Goal: Task Accomplishment & Management: Manage account settings

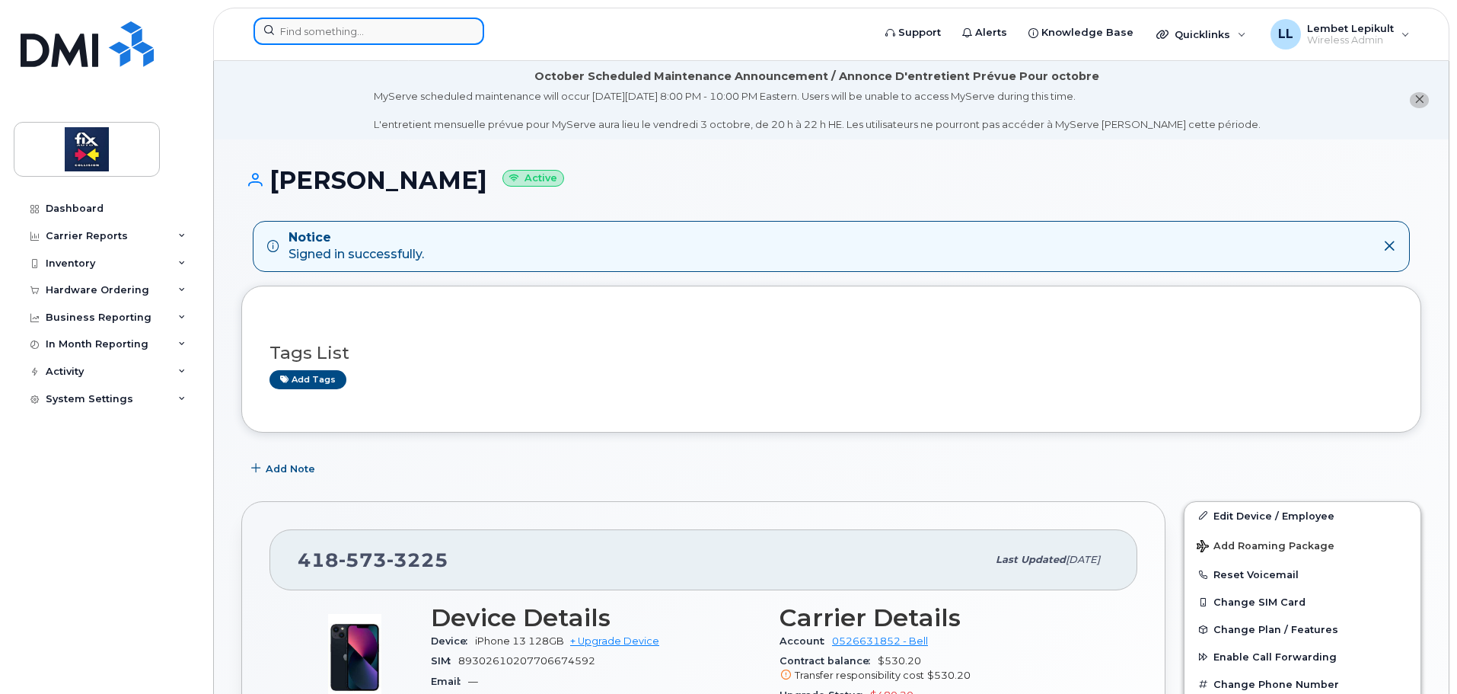
click at [378, 37] on input at bounding box center [369, 31] width 231 height 27
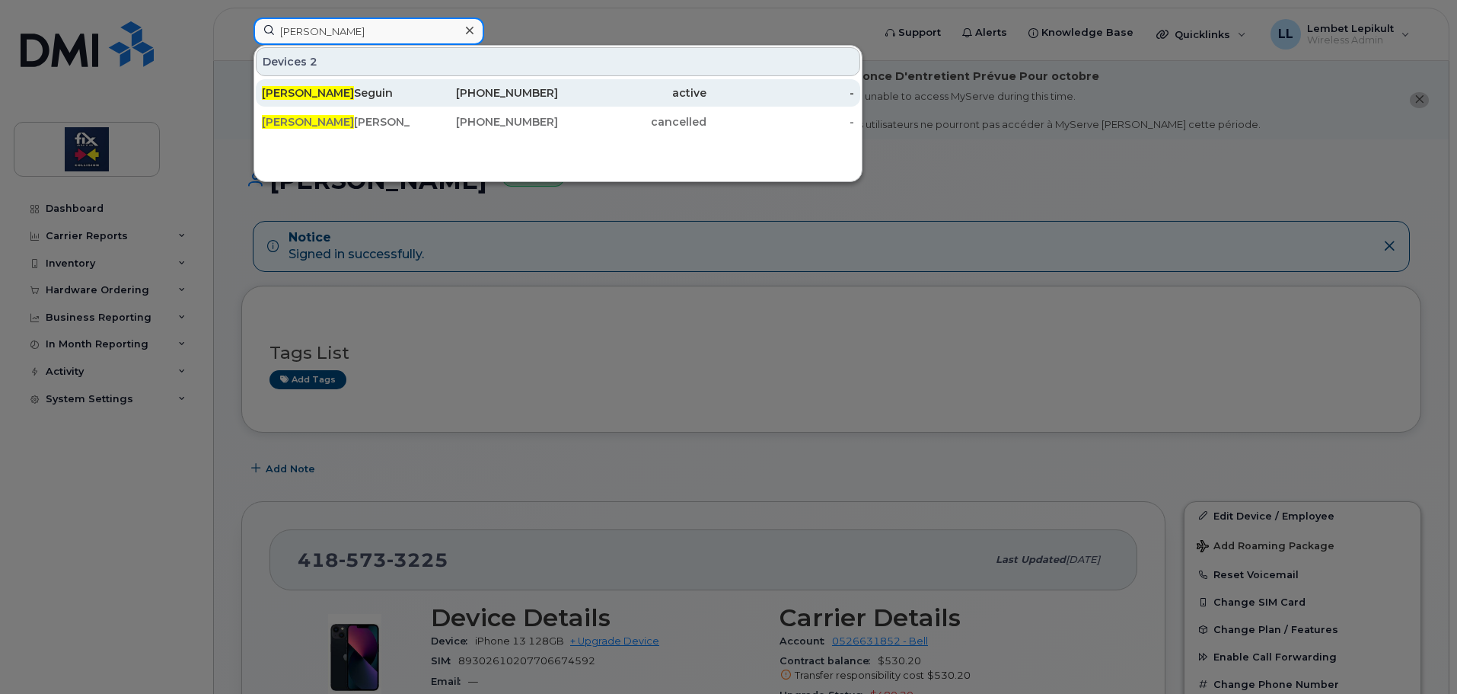
type input "[PERSON_NAME]"
click at [324, 97] on div "[PERSON_NAME]" at bounding box center [336, 92] width 148 height 15
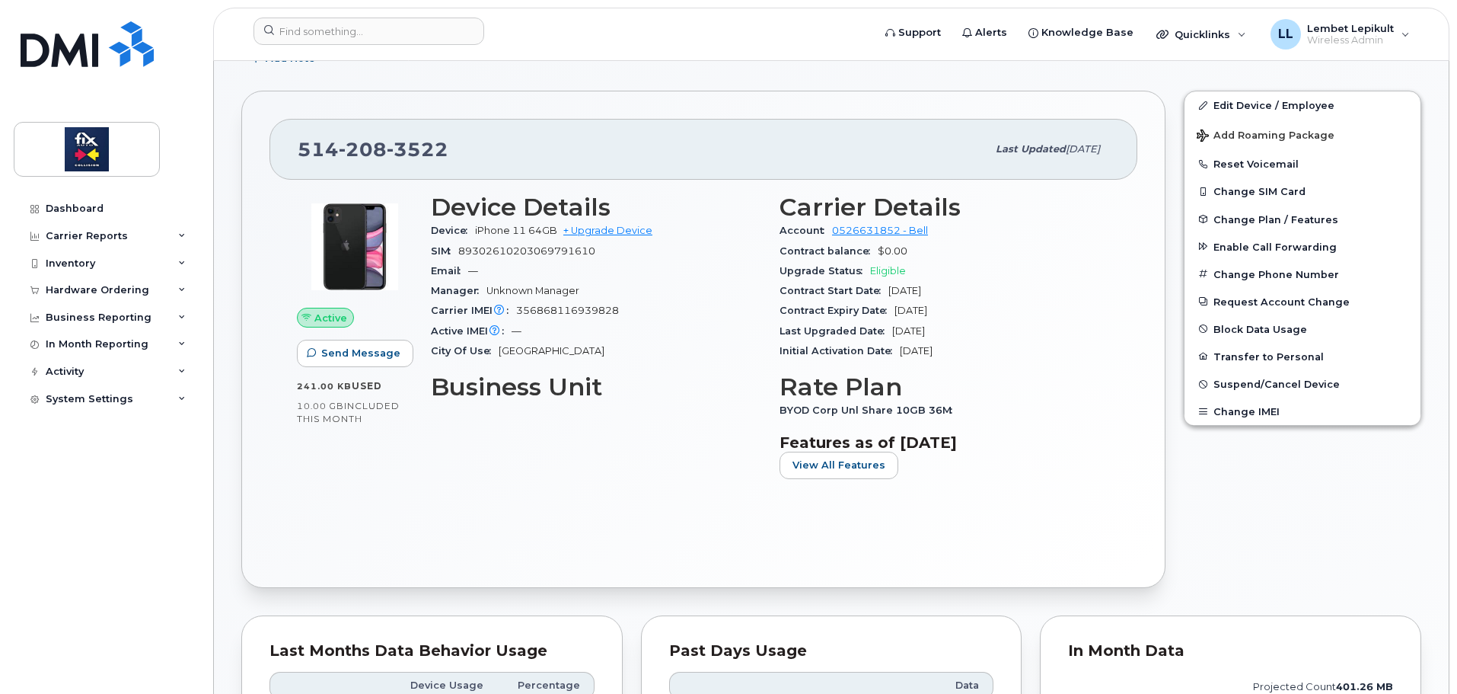
scroll to position [152, 0]
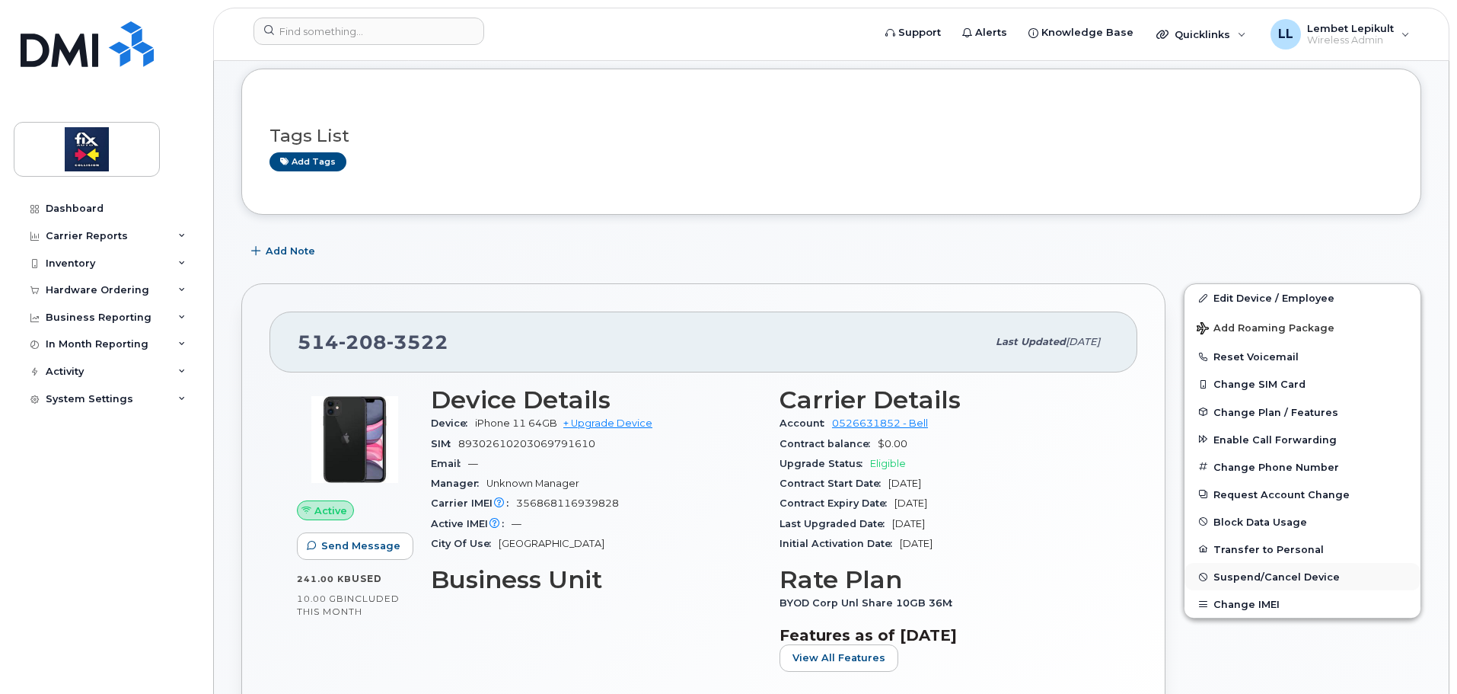
click at [1236, 574] on span "Suspend/Cancel Device" at bounding box center [1276, 576] width 126 height 11
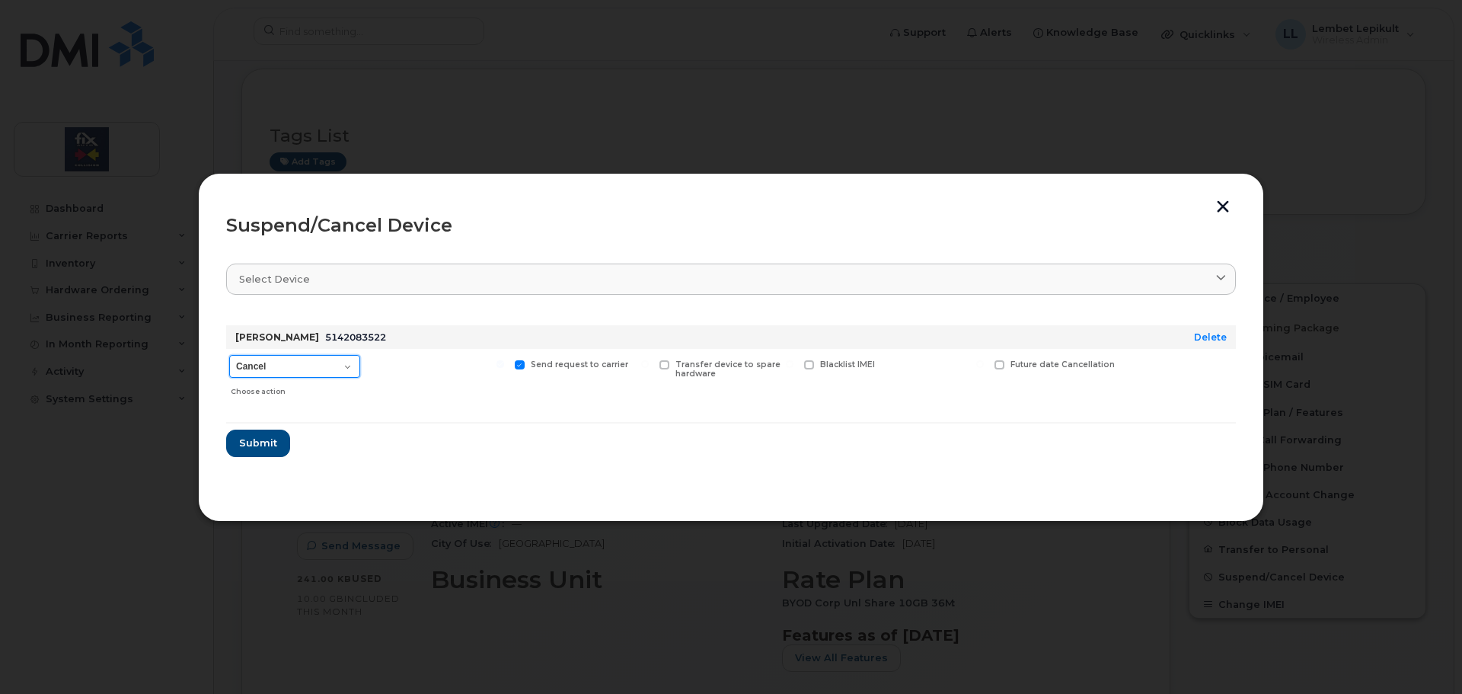
click at [273, 363] on select "Cancel Suspend - Extend Suspension Suspend - Reduced Rate Suspend - Full Rate S…" at bounding box center [294, 366] width 131 height 23
select select "[object Object]"
click at [229, 355] on select "Cancel Suspend - Extend Suspension Suspend - Reduced Rate Suspend - Full Rate S…" at bounding box center [294, 366] width 131 height 23
click at [255, 434] on button "Submit" at bounding box center [257, 442] width 62 height 27
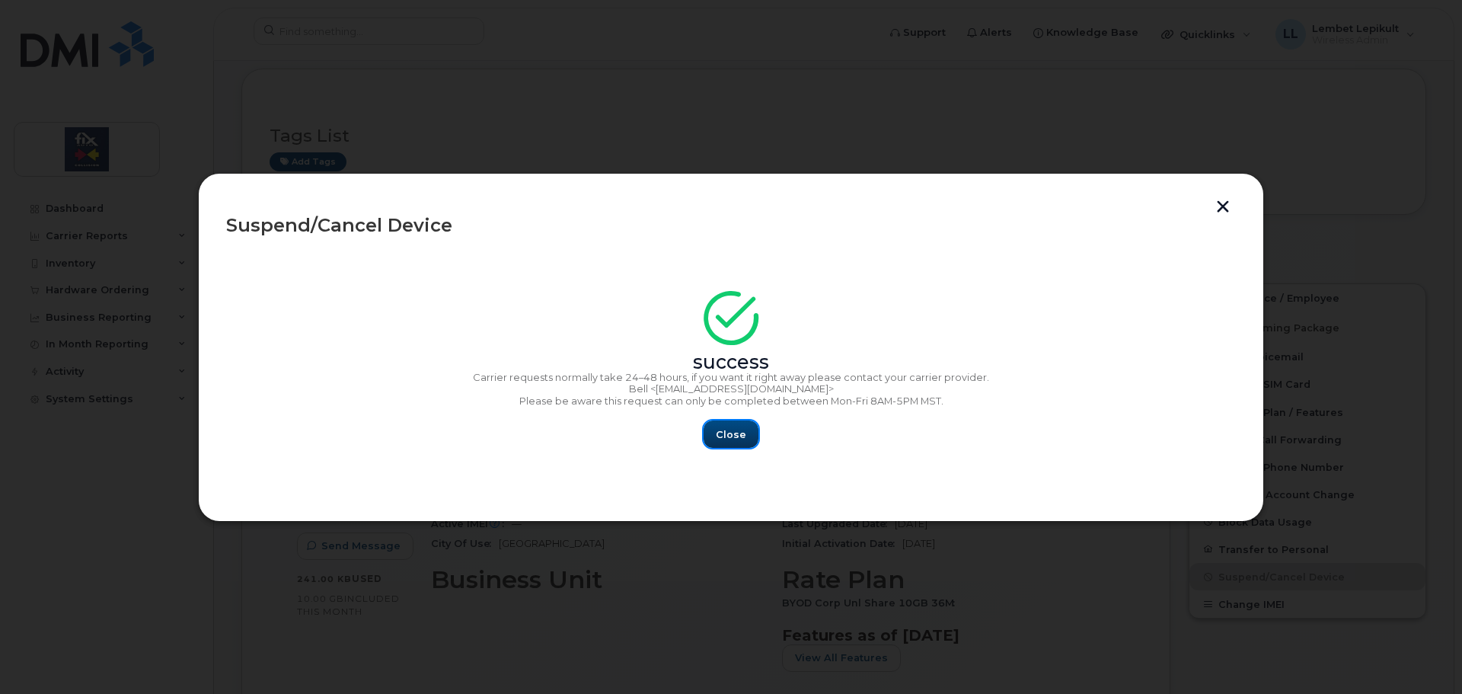
click at [729, 442] on span "Close" at bounding box center [731, 434] width 30 height 14
